Goal: Task Accomplishment & Management: Use online tool/utility

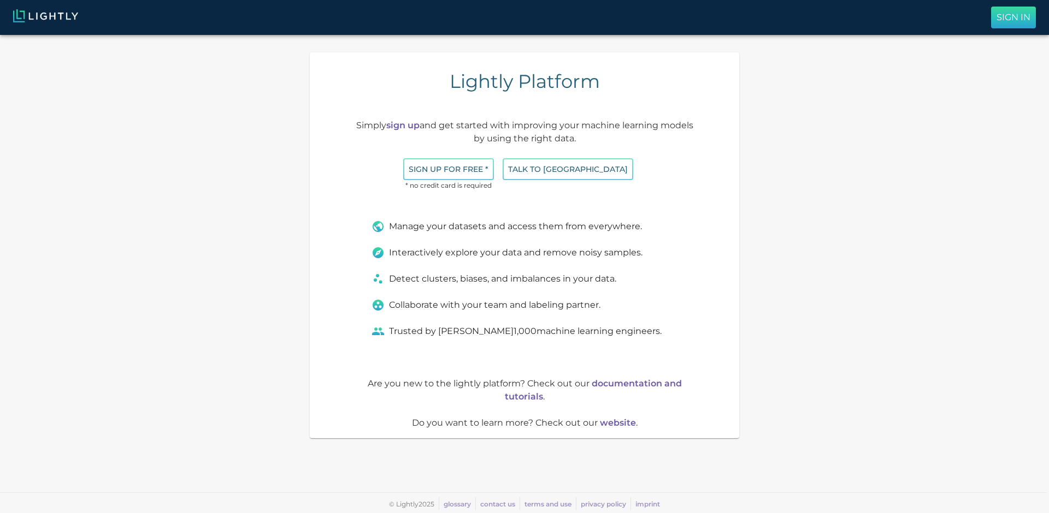
click at [1007, 21] on p "Sign In" at bounding box center [1013, 17] width 34 height 13
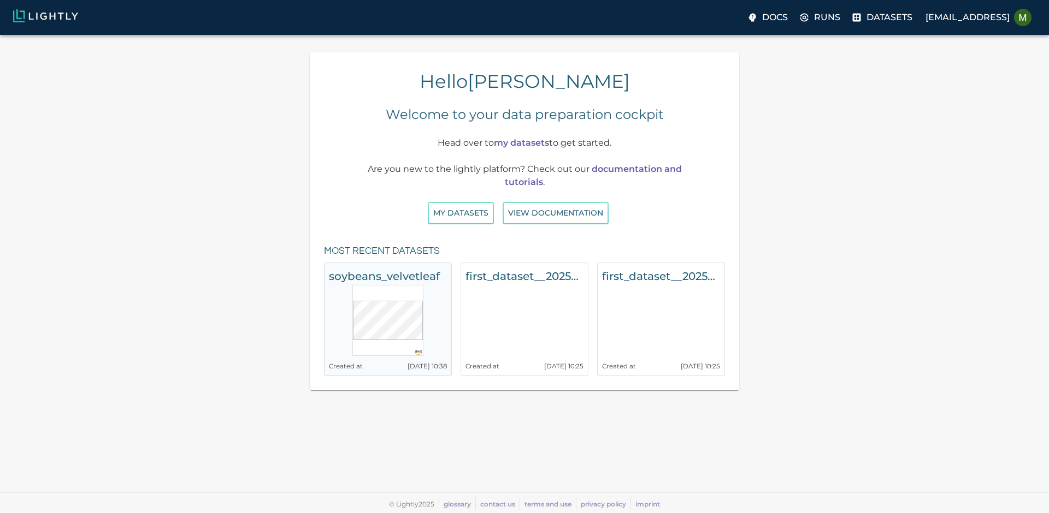
click at [390, 277] on h6 "soybeans_velvetleaf" at bounding box center [388, 276] width 118 height 17
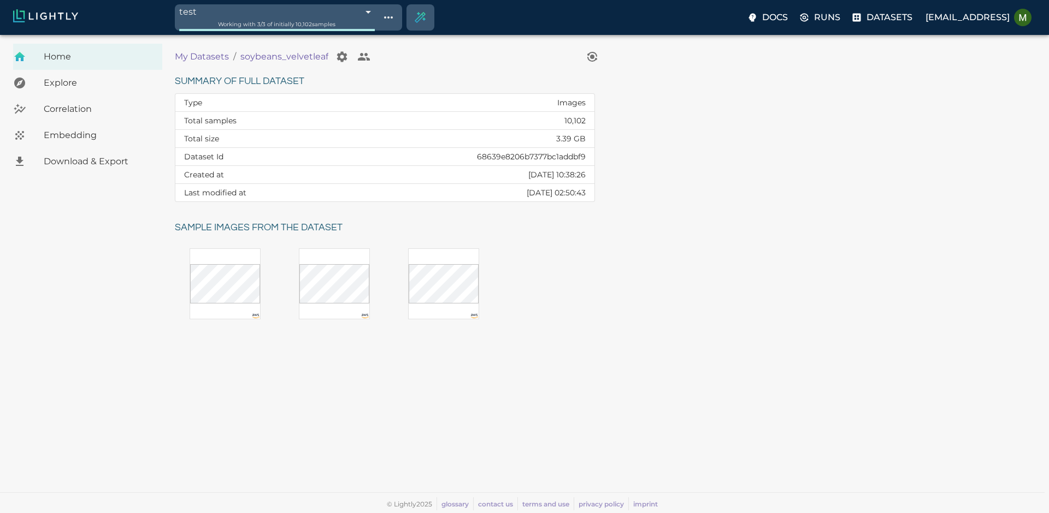
click at [105, 134] on span "Embedding" at bounding box center [99, 135] width 110 height 13
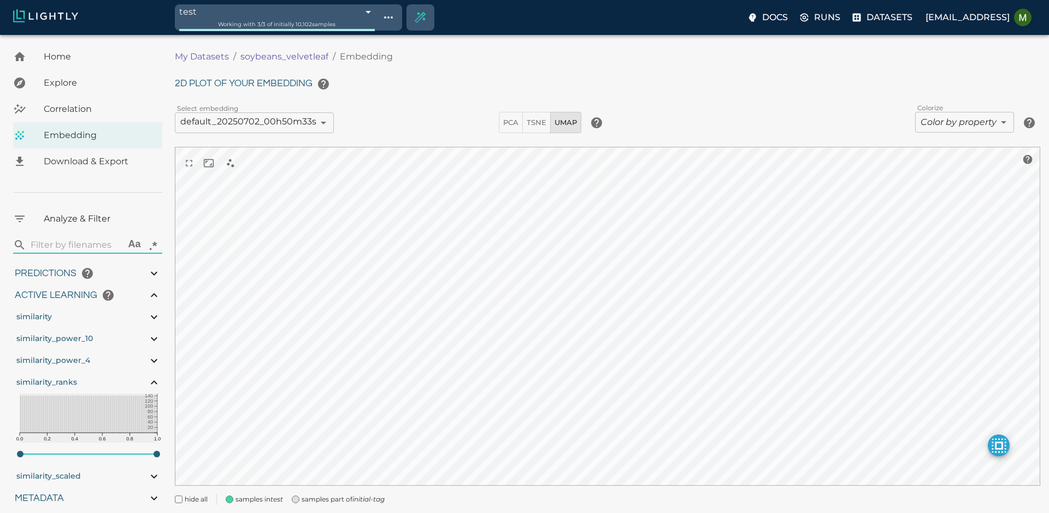
click at [315, 35] on body "test 68c2f732de19f9d88f6bda92 Working with 3 / 3 of initially 10,102 samples Do…" at bounding box center [524, 290] width 1049 height 510
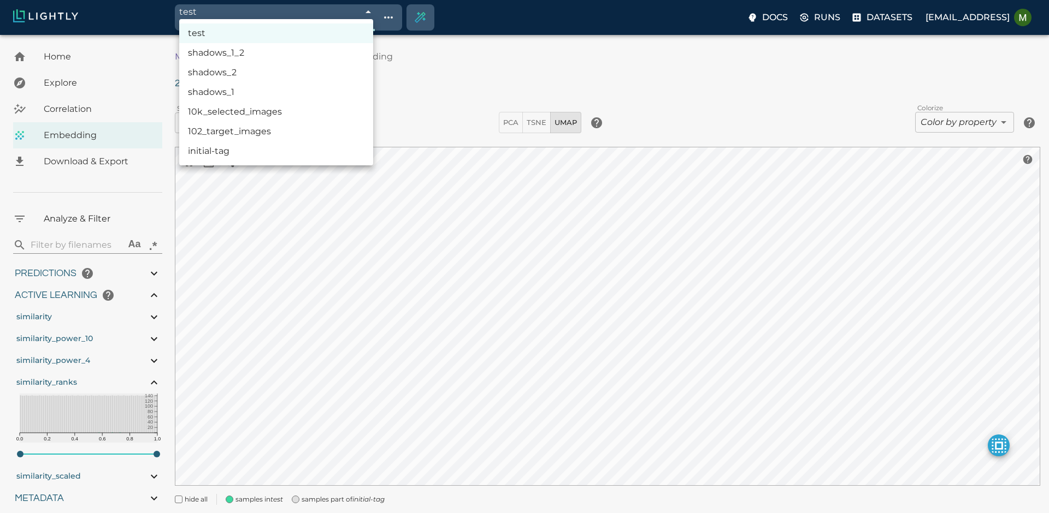
click at [284, 127] on li "102_target_images" at bounding box center [276, 132] width 194 height 20
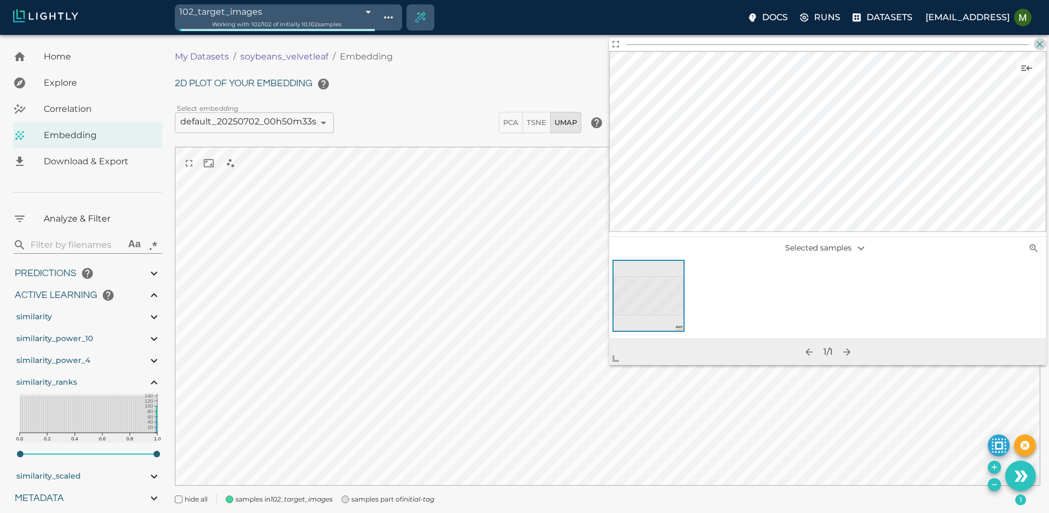
click at [1037, 38] on button "button" at bounding box center [1039, 44] width 13 height 13
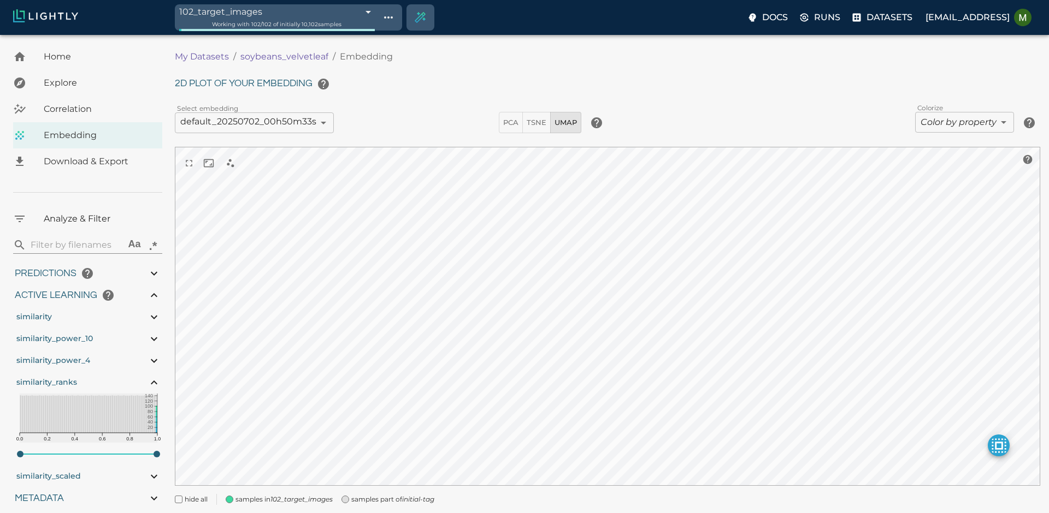
click at [302, 35] on body "102_target_images 68639eeaeabd6b56e86b74a4 Working with 102 / 102 of initially …" at bounding box center [524, 290] width 1049 height 510
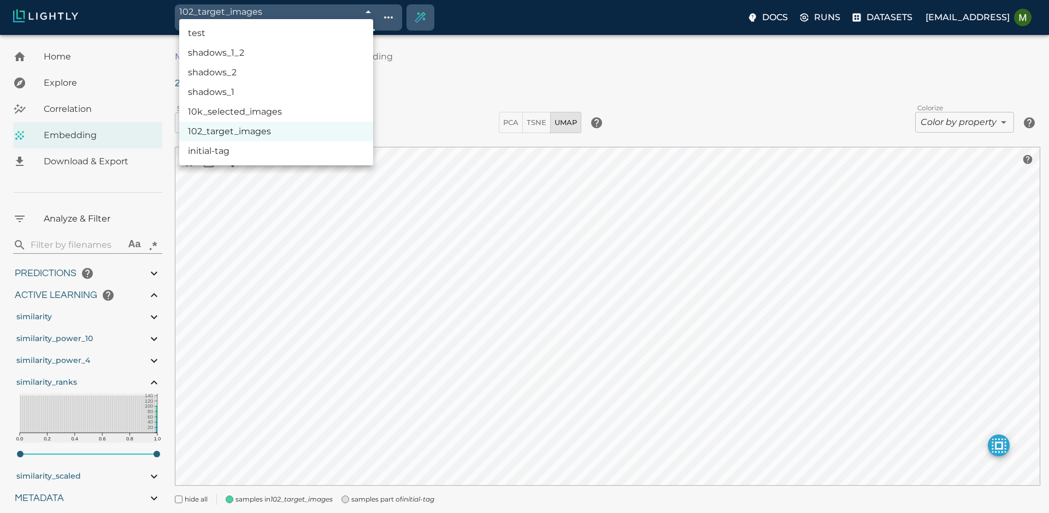
click at [249, 87] on li "shadows_1" at bounding box center [276, 92] width 194 height 20
type input "68ac8568deda6b7af5ad59df"
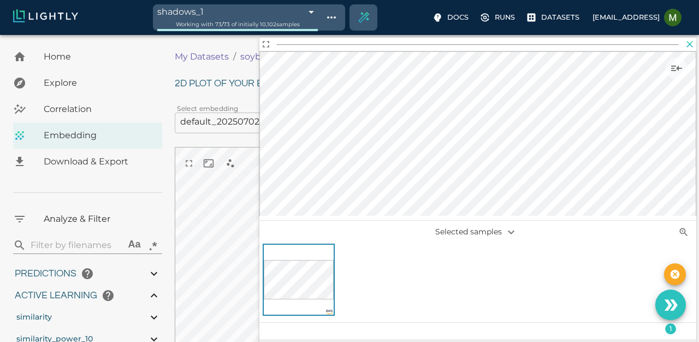
click at [690, 44] on icon "button" at bounding box center [690, 44] width 7 height 7
click at [689, 46] on icon "button" at bounding box center [689, 44] width 11 height 11
click at [686, 44] on icon "button" at bounding box center [689, 44] width 11 height 11
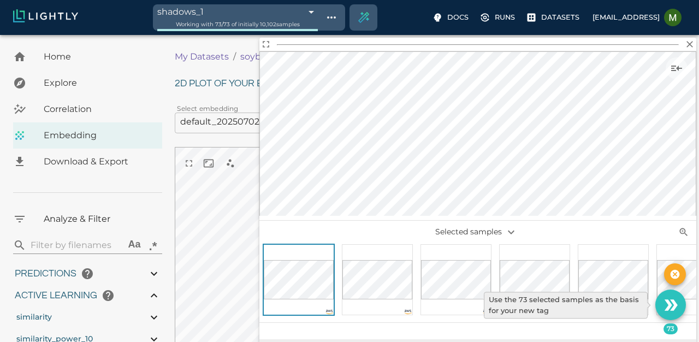
click at [671, 308] on icon "Use the 73 selected samples as the basis for your new tag" at bounding box center [670, 305] width 19 height 19
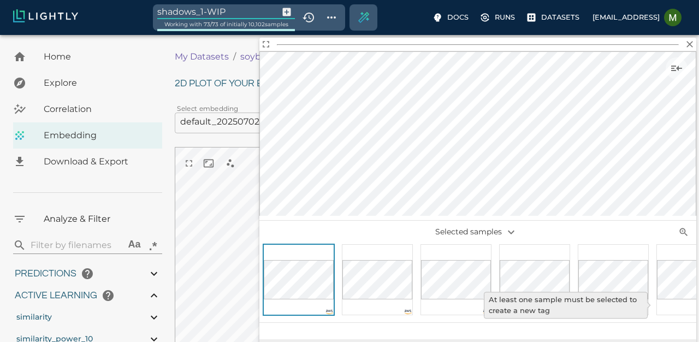
type input "1.05492056999144"
type input "13.4059205699914"
type input "10.019021987915"
type input "87.691021987915"
type input "1.05492056999144"
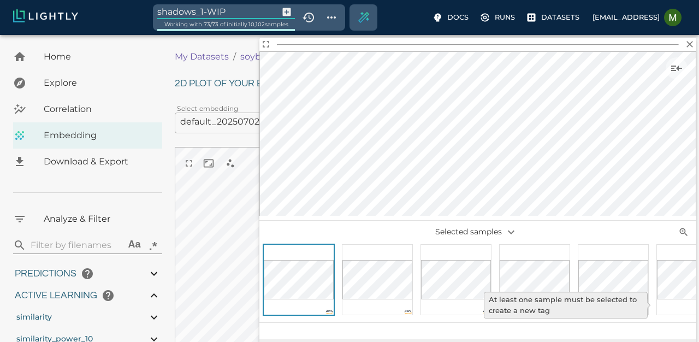
type input "13.4059205699914"
type input "10.019021987915"
type input "87.691021987915"
type input "1.05492056999144"
type input "13.4059205699914"
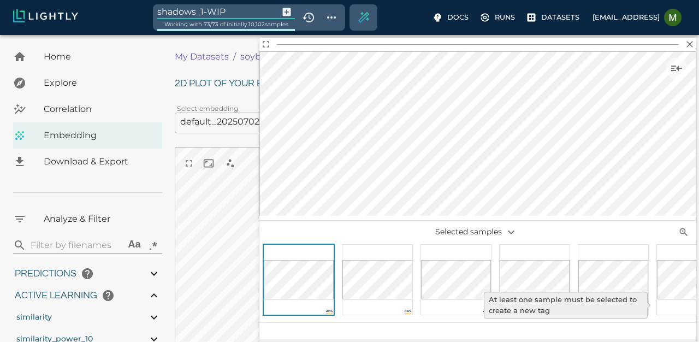
type input "10.019021987915"
type input "87.691021987915"
type input "1.05492056999144"
type input "13.4059205699914"
type input "10.019021987915"
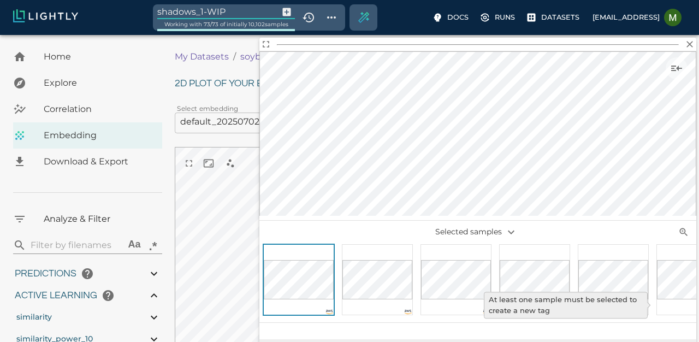
type input "87.691021987915"
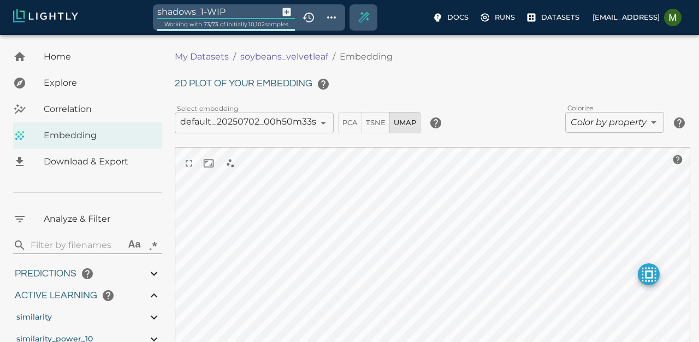
drag, startPoint x: 232, startPoint y: 9, endPoint x: 145, endPoint y: 9, distance: 86.9
click at [145, 9] on div "shadows_1-WIP Working with 73 / 73 of initially 10,102 samples Docs Runs Datase…" at bounding box center [349, 17] width 699 height 35
